Goal: Task Accomplishment & Management: Manage account settings

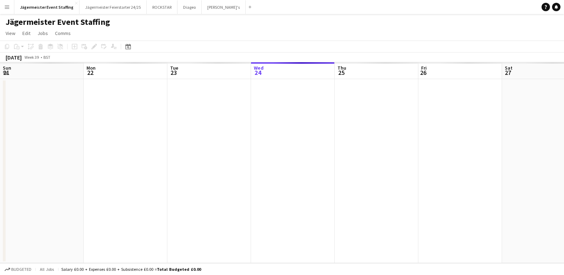
scroll to position [0, 167]
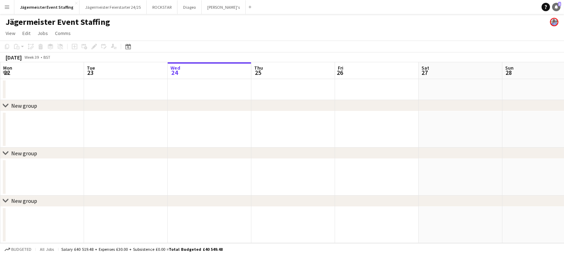
click at [556, 7] on icon at bounding box center [557, 7] width 4 height 4
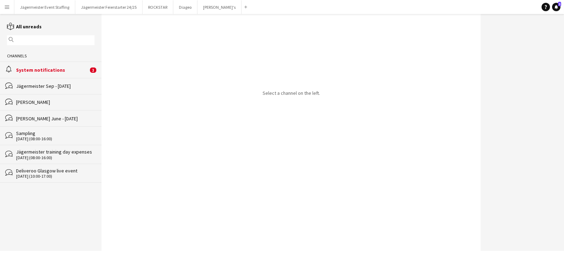
click at [9, 8] on app-icon "Menu" at bounding box center [7, 7] width 6 height 6
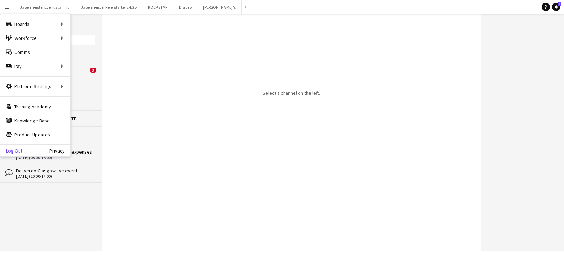
click at [21, 148] on link "Log Out" at bounding box center [11, 151] width 22 height 6
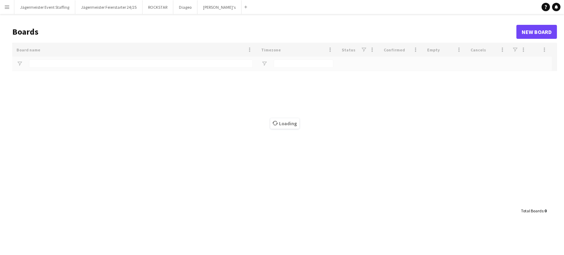
type input "***"
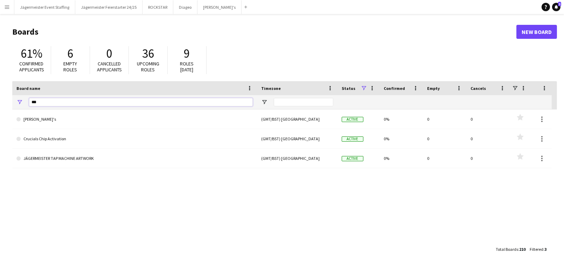
drag, startPoint x: 42, startPoint y: 103, endPoint x: -5, endPoint y: 103, distance: 47.3
click at [0, 103] on html "Menu Boards Boards Boards All jobs Status Workforce Workforce My Workforce Recr…" at bounding box center [282, 133] width 564 height 267
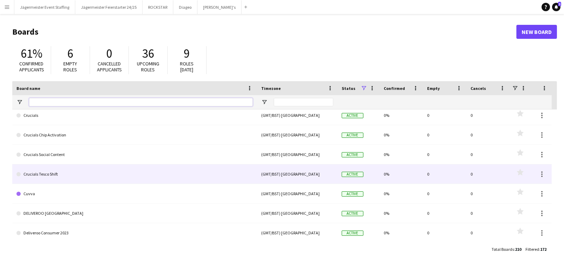
scroll to position [351, 0]
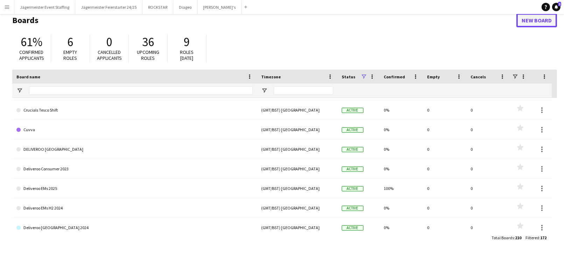
click at [525, 25] on link "New Board" at bounding box center [537, 20] width 41 height 14
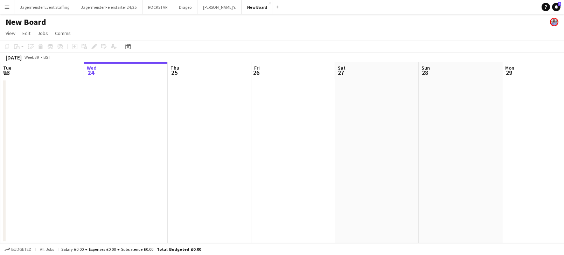
click at [27, 21] on h1 "New Board" at bounding box center [26, 22] width 41 height 11
click at [16, 22] on h1 "New Board" at bounding box center [26, 22] width 41 height 11
click at [27, 23] on h1 "New Board" at bounding box center [26, 22] width 41 height 11
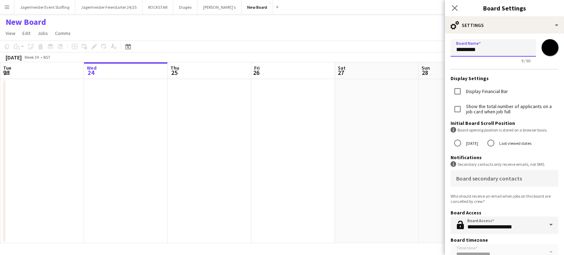
drag, startPoint x: 488, startPoint y: 51, endPoint x: 411, endPoint y: 51, distance: 76.7
click at [411, 51] on body "Menu Boards Boards Boards All jobs Status Workforce Workforce My Workforce Recr…" at bounding box center [282, 127] width 564 height 255
type input "*******"
click at [359, 130] on app-date-cell at bounding box center [377, 161] width 84 height 164
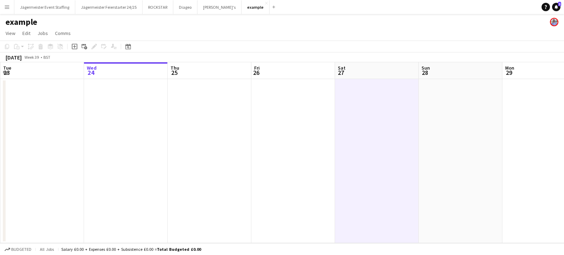
click at [106, 126] on app-date-cell at bounding box center [126, 161] width 84 height 164
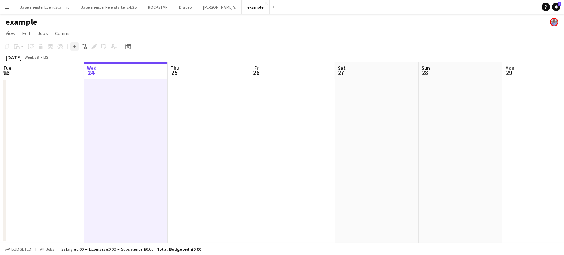
click at [73, 48] on icon "Add job" at bounding box center [75, 47] width 6 height 6
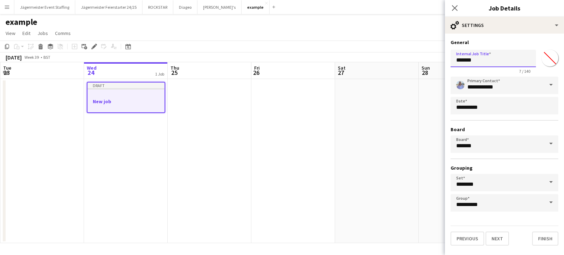
drag, startPoint x: 490, startPoint y: 59, endPoint x: 420, endPoint y: 59, distance: 70.1
click at [419, 59] on body "Menu Boards Boards Boards All jobs Status Workforce Workforce My Workforce Recr…" at bounding box center [282, 127] width 564 height 255
type input "********"
click at [557, 86] on span at bounding box center [551, 85] width 15 height 17
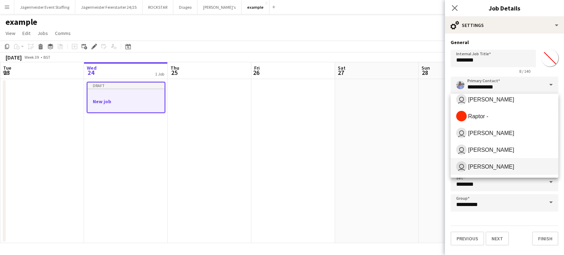
click at [479, 167] on span "[PERSON_NAME]" at bounding box center [491, 167] width 46 height 7
type input "**********"
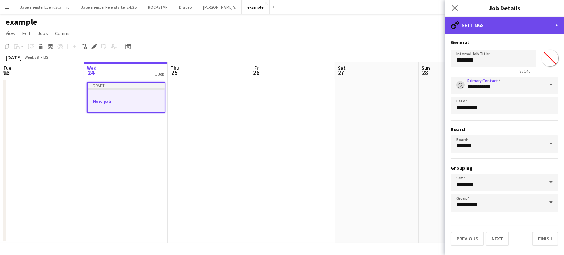
click at [494, 19] on div "cog-double-3 Settings" at bounding box center [504, 25] width 119 height 17
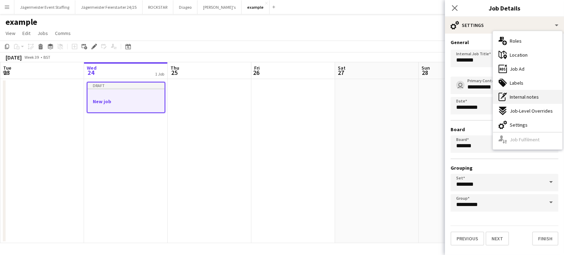
click at [519, 91] on div "pen-write Internal notes" at bounding box center [527, 97] width 69 height 14
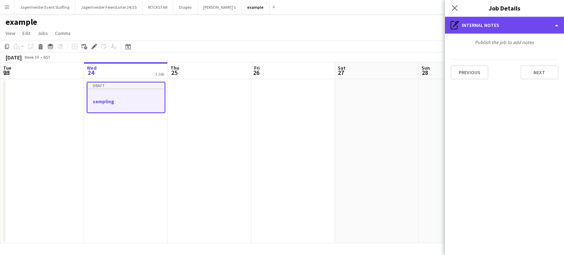
click at [515, 25] on div "pen-write Internal notes" at bounding box center [504, 25] width 119 height 17
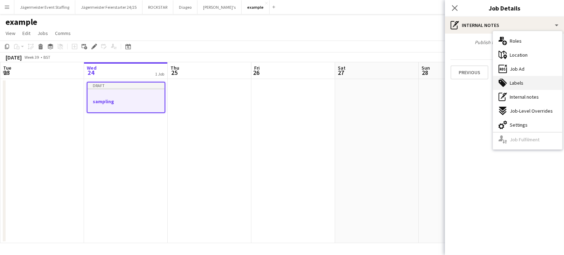
click at [517, 81] on span "Labels" at bounding box center [517, 83] width 14 height 6
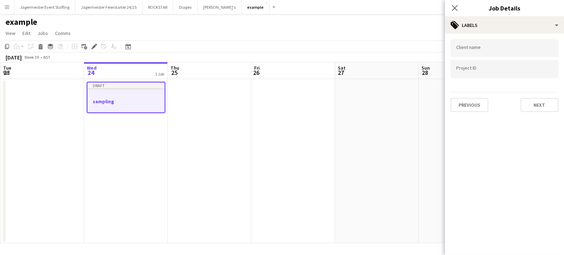
click at [488, 54] on div at bounding box center [505, 48] width 108 height 18
type input "*******"
click at [475, 69] on input "Type to search project ID labels..." at bounding box center [504, 71] width 97 height 6
type input "******"
drag, startPoint x: 486, startPoint y: 49, endPoint x: 330, endPoint y: 49, distance: 155.9
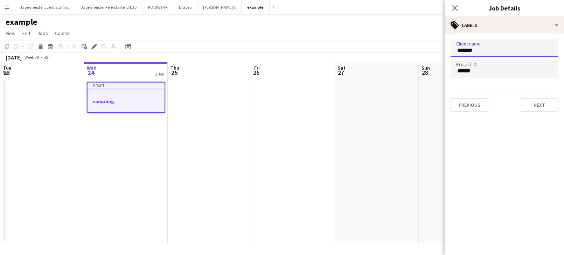
click at [330, 49] on body "Menu Boards Boards Boards All jobs Status Workforce Workforce My Workforce Recr…" at bounding box center [282, 127] width 564 height 255
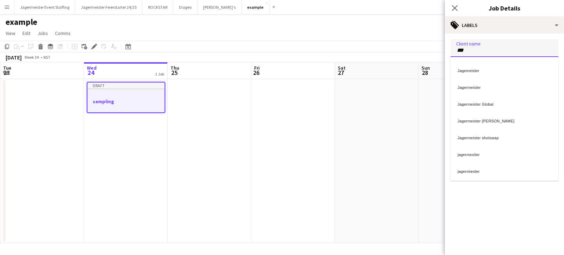
type input "***"
click at [482, 83] on div "Jagermeister" at bounding box center [505, 86] width 108 height 17
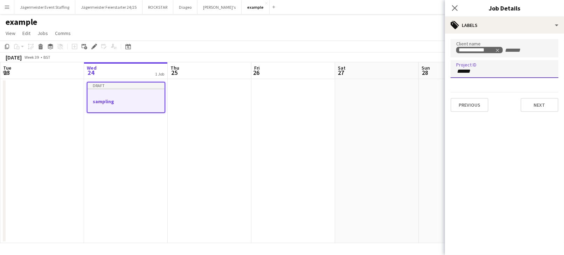
drag, startPoint x: 481, startPoint y: 73, endPoint x: 339, endPoint y: 54, distance: 143.5
click at [339, 54] on body "Menu Boards Boards Boards All jobs Status Workforce Workforce My Workforce Recr…" at bounding box center [282, 127] width 564 height 255
type input "******"
click at [490, 93] on div "JAG136" at bounding box center [505, 90] width 108 height 17
click at [453, 7] on icon "Close pop-in" at bounding box center [455, 8] width 7 height 7
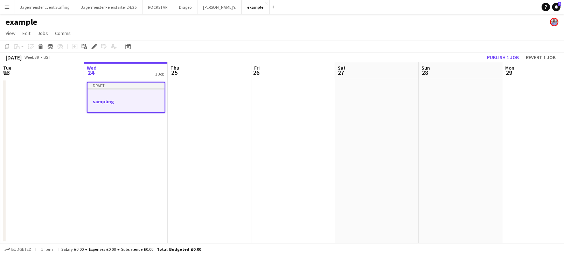
click at [126, 95] on div at bounding box center [126, 94] width 77 height 5
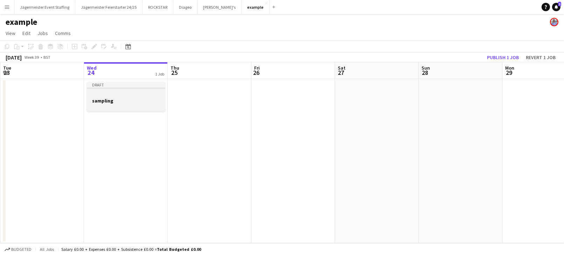
click at [108, 95] on div at bounding box center [126, 94] width 78 height 5
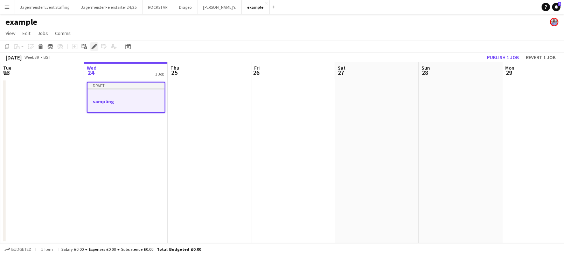
click at [92, 43] on div "Edit" at bounding box center [94, 46] width 8 height 8
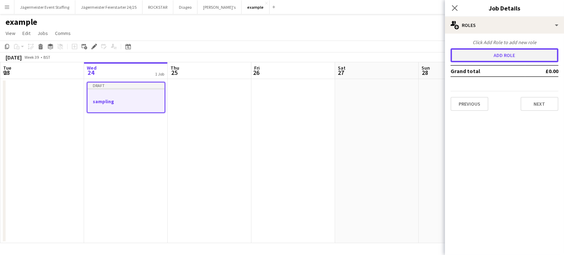
click at [472, 53] on button "Add role" at bounding box center [505, 55] width 108 height 14
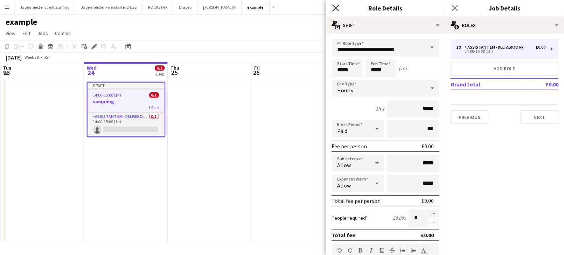
click at [335, 6] on icon at bounding box center [335, 8] width 7 height 7
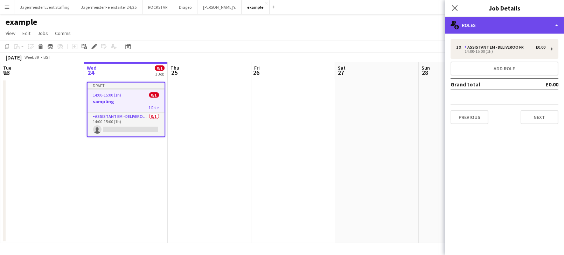
click at [496, 27] on div "multiple-users-add Roles" at bounding box center [504, 25] width 119 height 17
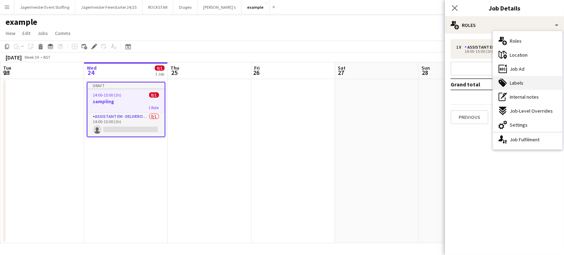
click at [515, 84] on span "Labels" at bounding box center [517, 83] width 14 height 6
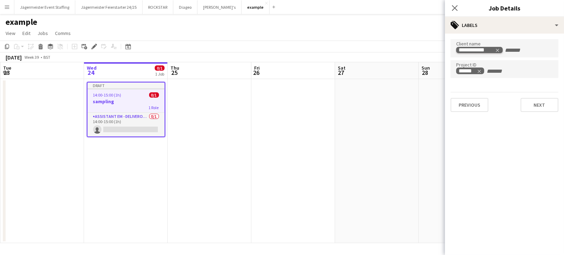
click at [499, 50] on icon "Remove tag" at bounding box center [497, 50] width 5 height 5
click at [497, 48] on input "Type to search client labels..." at bounding box center [504, 50] width 97 height 6
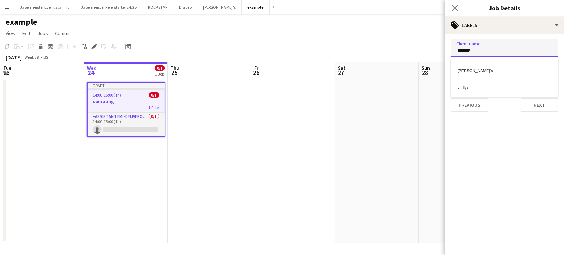
type input "******"
click at [483, 88] on div "chillys" at bounding box center [505, 86] width 108 height 17
click at [483, 49] on icon "Remove tag" at bounding box center [481, 50] width 5 height 5
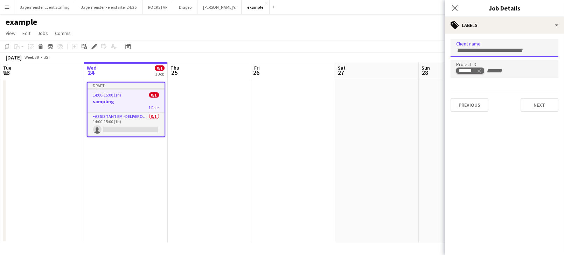
click at [481, 71] on icon "Remove tag" at bounding box center [479, 71] width 5 height 5
click at [480, 53] on div at bounding box center [505, 48] width 108 height 18
type input "*"
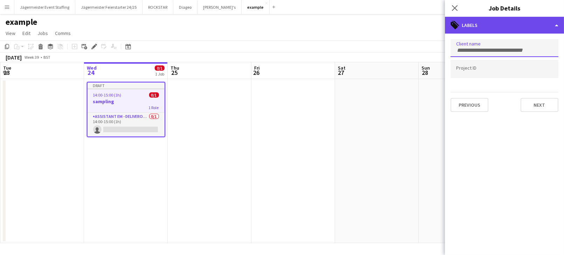
click at [517, 27] on div "tags-double Labels" at bounding box center [504, 25] width 119 height 17
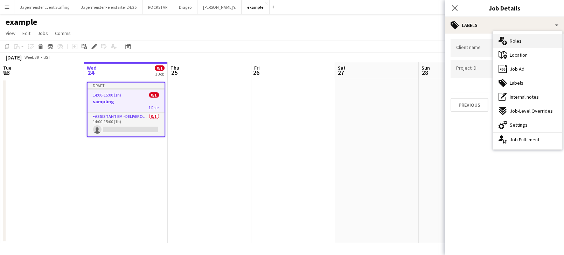
click at [515, 41] on span "Roles" at bounding box center [516, 41] width 12 height 6
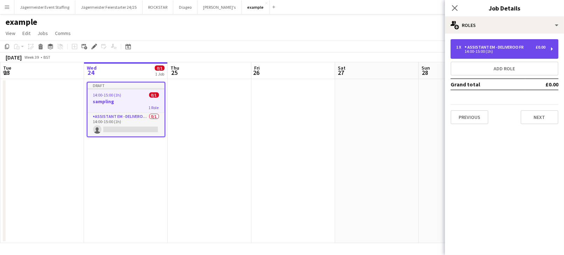
click at [521, 57] on div "1 x Assistant EM - Deliveroo FR £0.00 14:00-15:00 (1h)" at bounding box center [505, 49] width 108 height 20
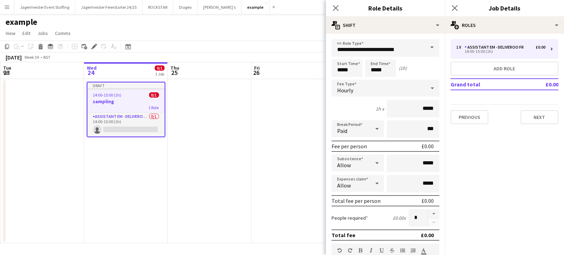
click at [430, 47] on span at bounding box center [432, 47] width 15 height 17
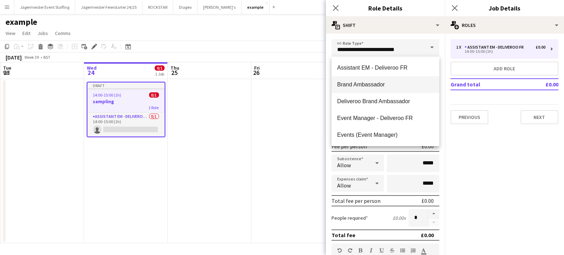
click at [372, 84] on span "Brand Ambassador" at bounding box center [385, 84] width 97 height 7
type input "**********"
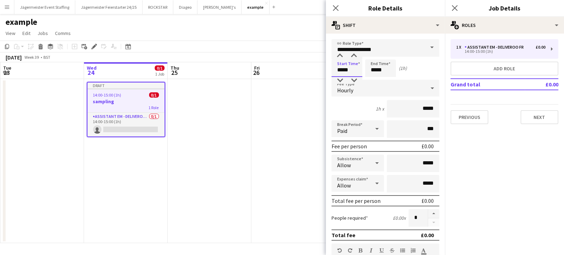
drag, startPoint x: 358, startPoint y: 71, endPoint x: 232, endPoint y: 71, distance: 126.5
click at [232, 71] on body "Menu Boards Boards Boards All jobs Status Workforce Workforce My Workforce Recr…" at bounding box center [282, 127] width 564 height 255
type input "*****"
click at [389, 70] on input "*****" at bounding box center [380, 69] width 31 height 18
type input "*****"
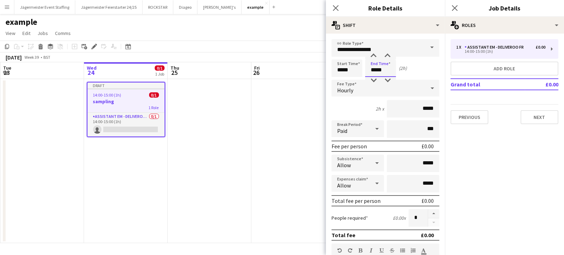
type input "*****"
click at [424, 73] on div "Start Time ***** End Time ***** (2h)" at bounding box center [386, 69] width 108 height 18
drag, startPoint x: 429, startPoint y: 108, endPoint x: 272, endPoint y: 114, distance: 157.8
click at [272, 114] on body "Menu Boards Boards Boards All jobs Status Workforce Workforce My Workforce Recr…" at bounding box center [282, 127] width 564 height 255
drag, startPoint x: 435, startPoint y: 109, endPoint x: 381, endPoint y: 109, distance: 54.7
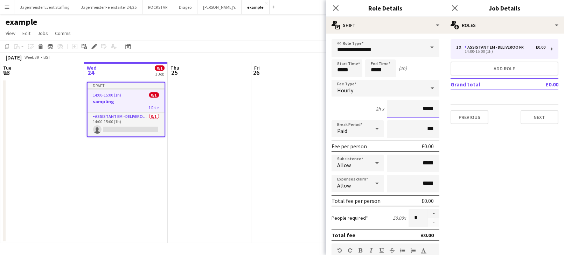
click at [381, 109] on div "2h x *****" at bounding box center [386, 109] width 108 height 18
click at [434, 87] on icon at bounding box center [432, 88] width 8 height 14
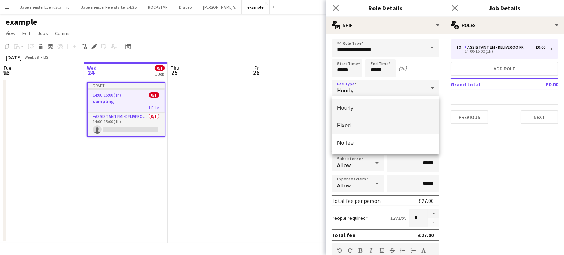
click at [352, 124] on span "Fixed" at bounding box center [385, 125] width 97 height 7
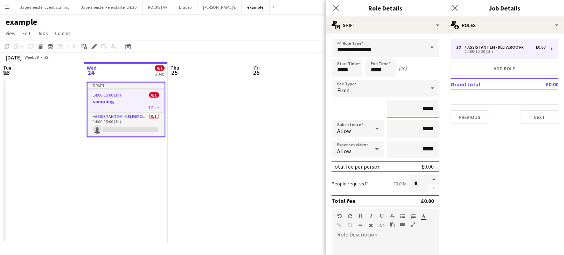
drag, startPoint x: 436, startPoint y: 106, endPoint x: 359, endPoint y: 106, distance: 76.7
click at [359, 106] on div "*****" at bounding box center [386, 109] width 108 height 18
click at [370, 88] on div "Fixed" at bounding box center [379, 88] width 94 height 17
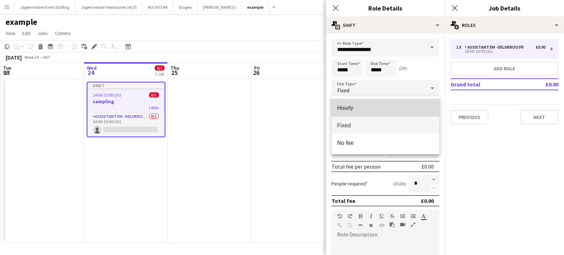
click at [356, 111] on span "Hourly" at bounding box center [385, 108] width 97 height 7
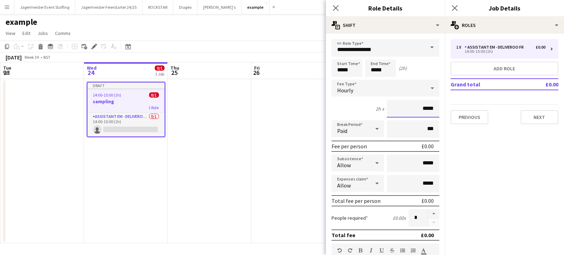
drag, startPoint x: 402, startPoint y: 108, endPoint x: 286, endPoint y: 106, distance: 116.3
click at [286, 106] on body "Menu Boards Boards Boards All jobs Status Workforce Workforce My Workforce Recr…" at bounding box center [282, 127] width 564 height 255
type input "******"
click at [365, 109] on div "2h x ******" at bounding box center [386, 109] width 108 height 18
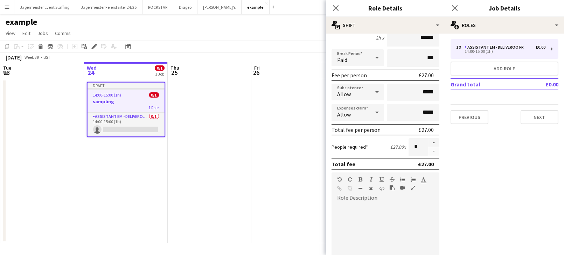
scroll to position [72, 0]
click at [435, 141] on button "button" at bounding box center [433, 142] width 11 height 9
type input "*"
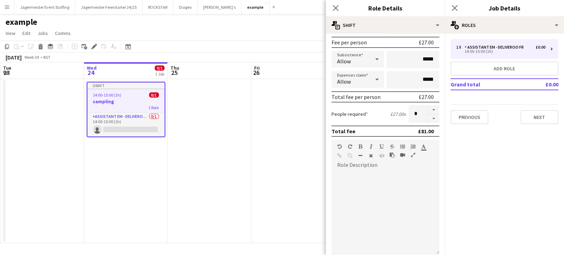
scroll to position [217, 0]
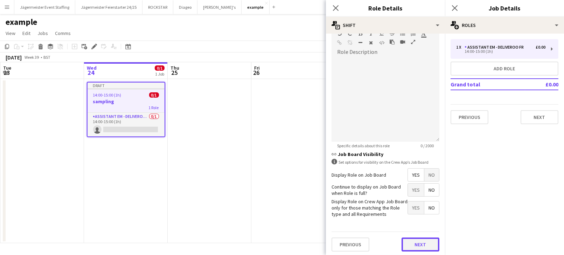
click at [423, 241] on button "Next" at bounding box center [421, 245] width 38 height 14
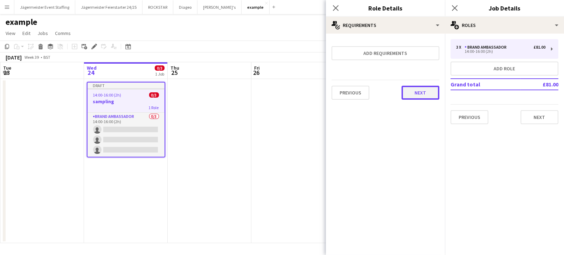
click at [425, 94] on button "Next" at bounding box center [421, 93] width 38 height 14
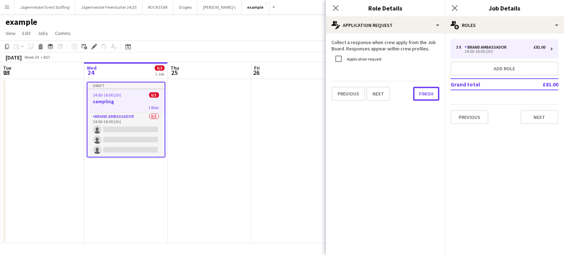
click at [425, 94] on button "Finish" at bounding box center [426, 94] width 26 height 14
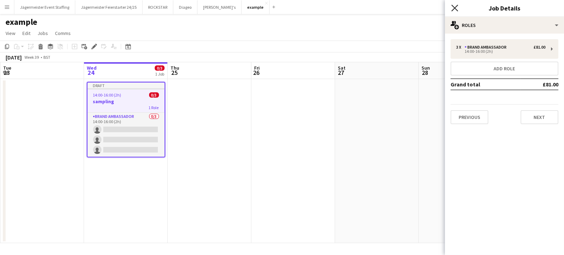
click at [456, 7] on icon at bounding box center [455, 8] width 7 height 7
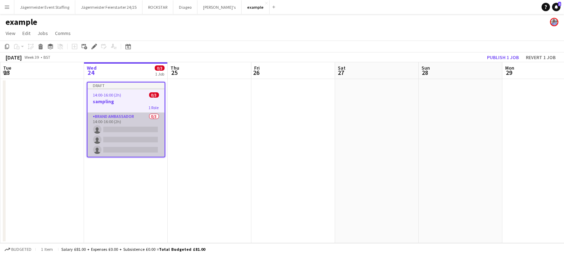
click at [119, 127] on app-card-role "Brand Ambassador 0/3 14:00-16:00 (2h) single-neutral-actions single-neutral-act…" at bounding box center [126, 135] width 77 height 44
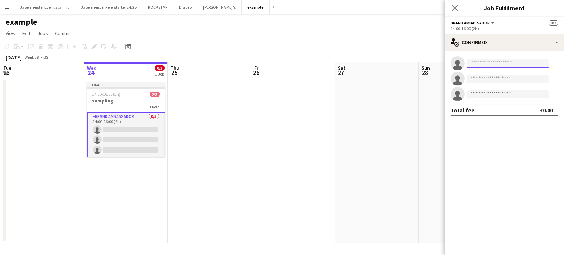
click at [501, 61] on input at bounding box center [508, 63] width 81 height 8
type input "*"
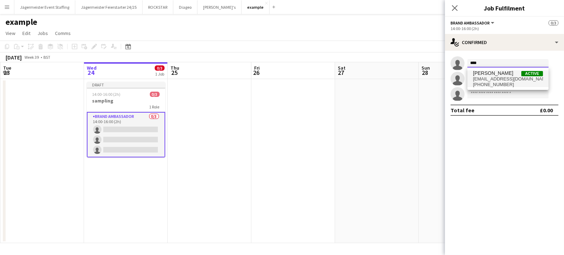
type input "****"
click at [534, 79] on span "[EMAIL_ADDRESS][DOMAIN_NAME]" at bounding box center [508, 79] width 70 height 6
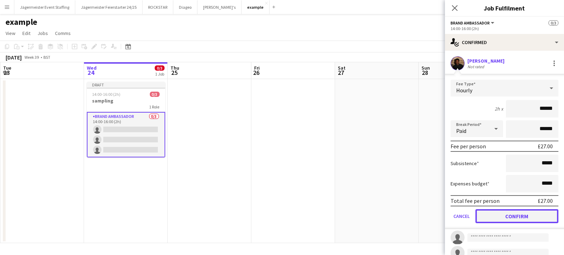
click at [492, 219] on button "Confirm" at bounding box center [517, 216] width 83 height 14
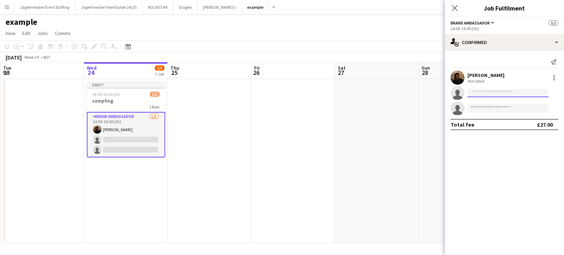
click at [482, 91] on input at bounding box center [508, 93] width 81 height 8
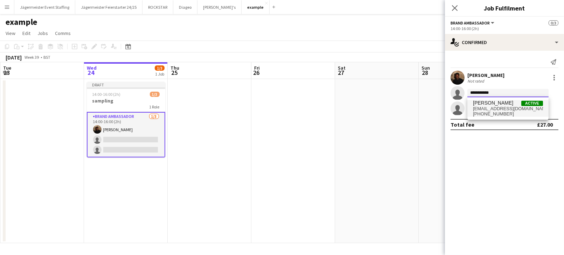
type input "**********"
click at [538, 108] on span "[EMAIL_ADDRESS][DOMAIN_NAME]" at bounding box center [508, 109] width 70 height 6
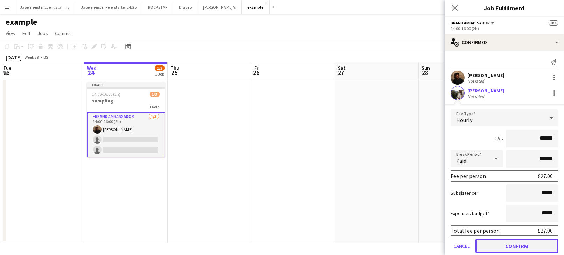
click at [513, 244] on button "Confirm" at bounding box center [517, 246] width 83 height 14
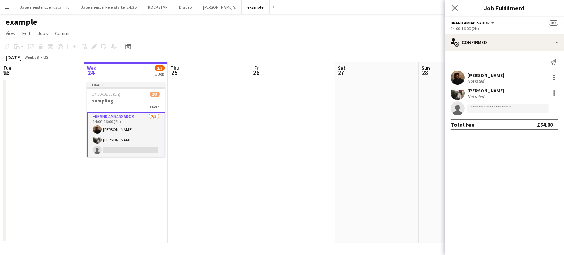
click at [412, 167] on app-date-cell at bounding box center [377, 161] width 84 height 164
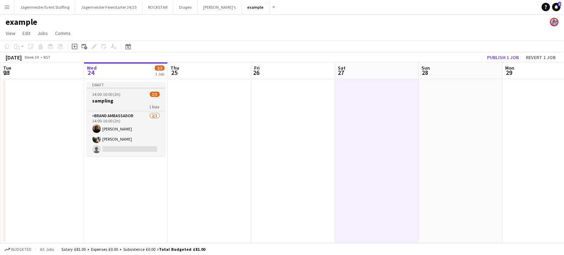
click at [120, 97] on div "14:00-16:00 (2h) 2/3" at bounding box center [126, 94] width 78 height 5
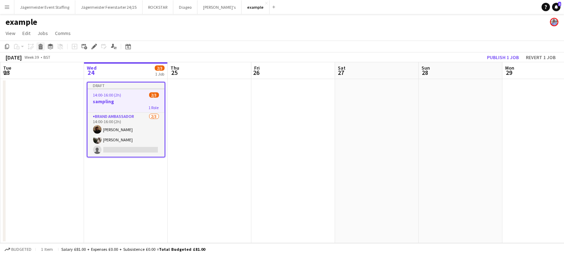
click at [40, 47] on icon at bounding box center [41, 48] width 4 height 4
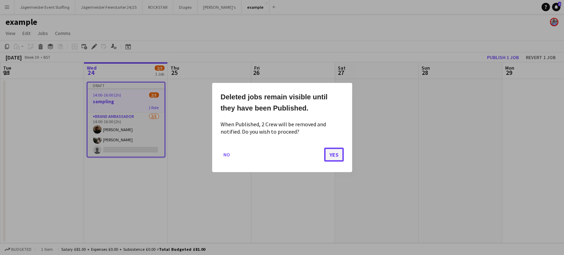
click at [331, 156] on button "Yes" at bounding box center [334, 155] width 20 height 14
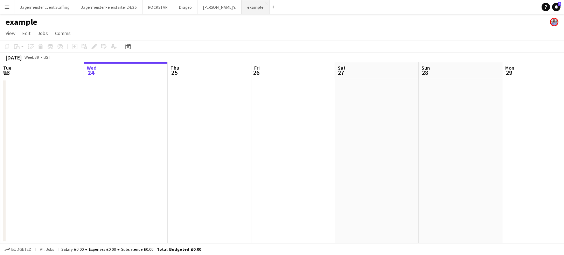
click at [242, 7] on button "example Close" at bounding box center [256, 7] width 28 height 14
click at [28, 32] on span "Edit" at bounding box center [26, 33] width 8 height 6
click at [9, 30] on span "View" at bounding box center [11, 33] width 10 height 6
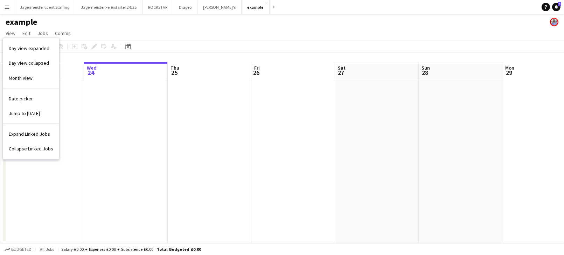
click at [93, 131] on app-date-cell at bounding box center [126, 161] width 84 height 164
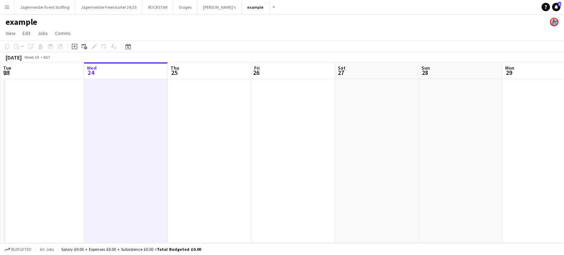
click at [9, 7] on app-icon "Menu" at bounding box center [7, 7] width 6 height 6
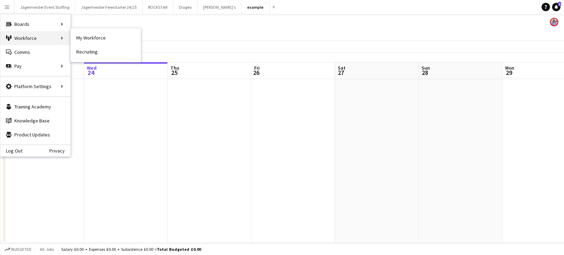
click at [47, 36] on div "Workforce Workforce" at bounding box center [35, 38] width 70 height 14
click at [47, 37] on div "Workforce Workforce" at bounding box center [35, 38] width 70 height 14
click at [62, 37] on div "Workforce Workforce" at bounding box center [35, 38] width 70 height 14
click at [66, 37] on div "Workforce Workforce" at bounding box center [35, 38] width 70 height 14
click at [97, 41] on link "My Workforce" at bounding box center [106, 38] width 70 height 14
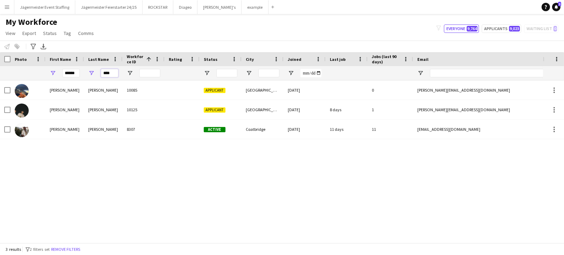
drag, startPoint x: 111, startPoint y: 73, endPoint x: 69, endPoint y: 73, distance: 42.7
click at [69, 73] on div "****** ****" at bounding box center [380, 73] width 760 height 14
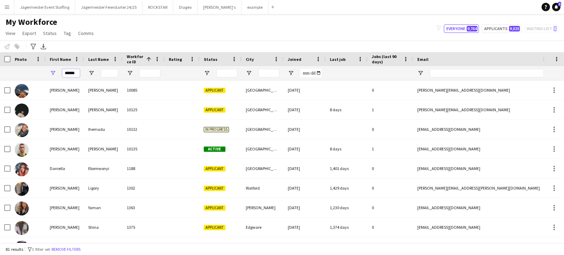
drag, startPoint x: 78, startPoint y: 74, endPoint x: 41, endPoint y: 73, distance: 37.5
click at [41, 73] on div "******" at bounding box center [380, 73] width 760 height 14
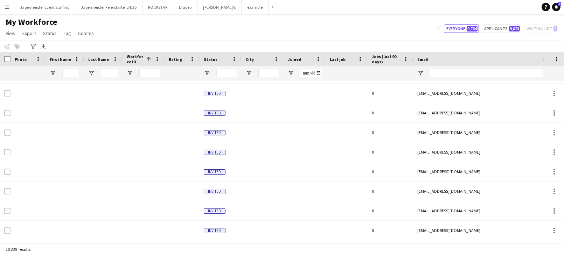
scroll to position [3183, 0]
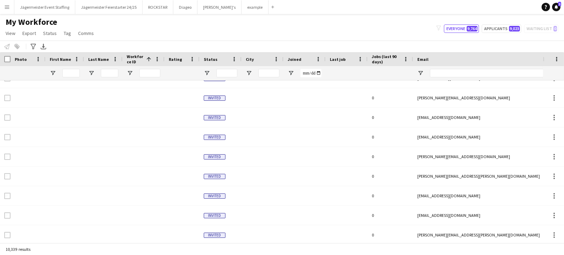
click at [8, 9] on app-icon "Menu" at bounding box center [7, 7] width 6 height 6
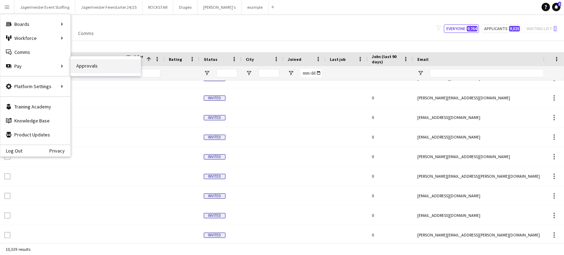
click at [90, 67] on link "Approvals" at bounding box center [106, 66] width 70 height 14
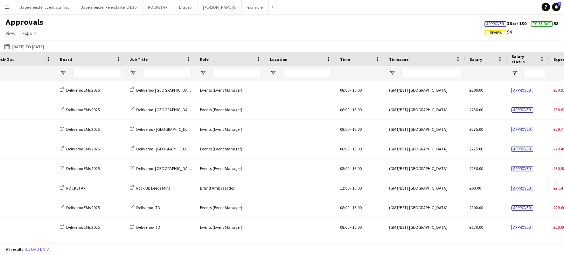
click at [495, 31] on span "Review" at bounding box center [496, 33] width 13 height 5
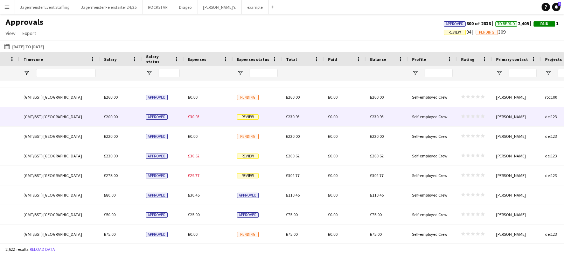
click at [222, 112] on div "£30.93" at bounding box center [208, 116] width 49 height 19
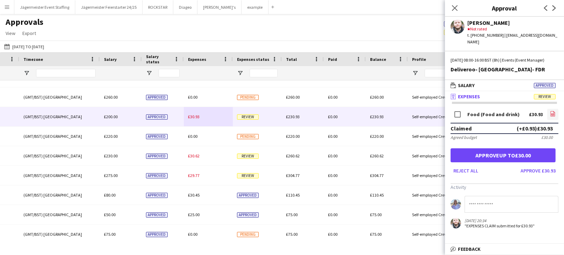
click at [553, 111] on icon at bounding box center [553, 113] width 5 height 5
click at [456, 8] on icon "Close pop-in" at bounding box center [455, 8] width 7 height 7
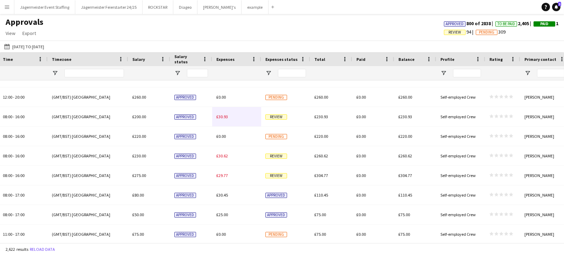
click at [4, 10] on button "Menu" at bounding box center [7, 7] width 14 height 14
